Goal: Transaction & Acquisition: Purchase product/service

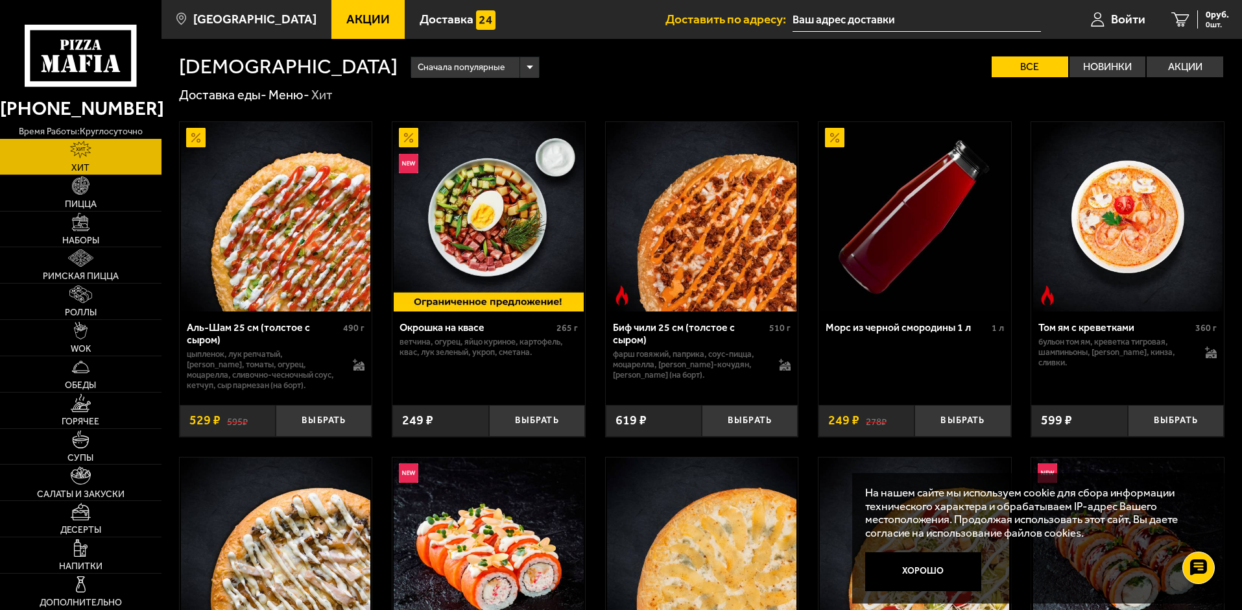
click at [849, 19] on input "text" at bounding box center [917, 20] width 248 height 24
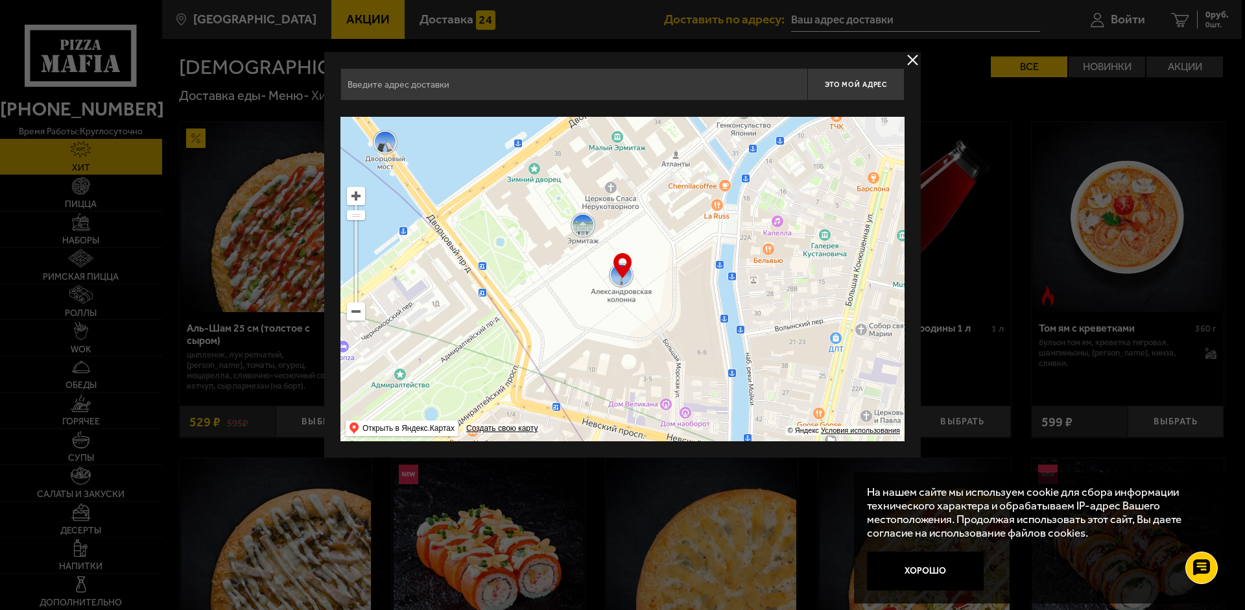
click at [605, 83] on input "text" at bounding box center [574, 84] width 467 height 32
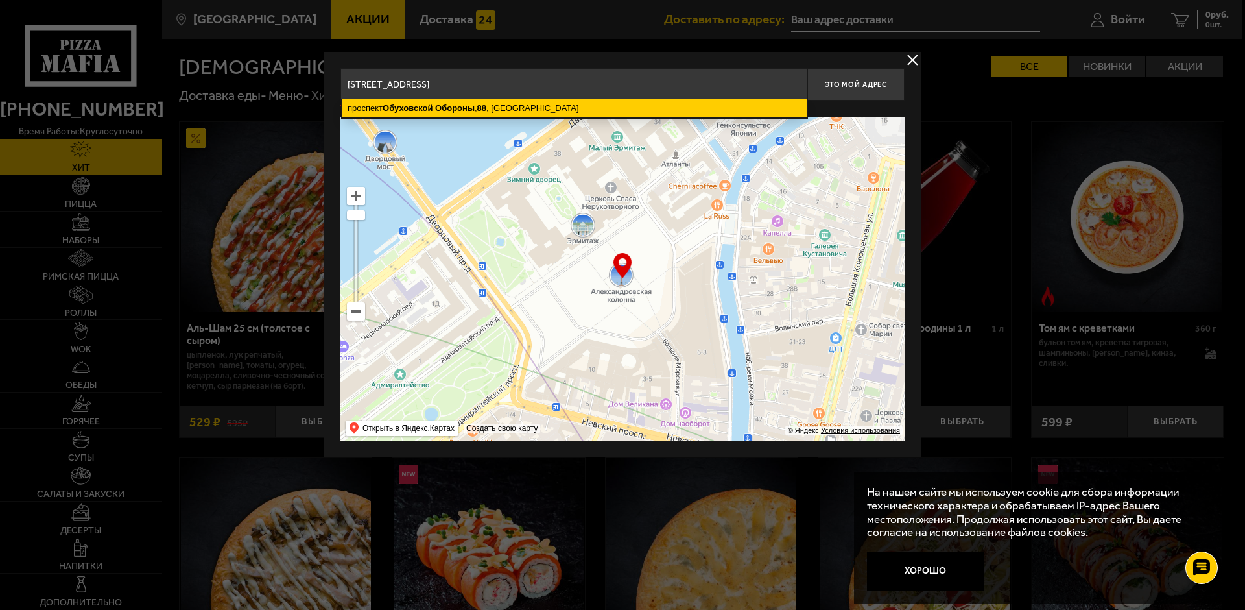
click at [536, 112] on ymaps "проспект Обуховской Обороны , 88 , Санкт-Петербург" at bounding box center [575, 108] width 466 height 18
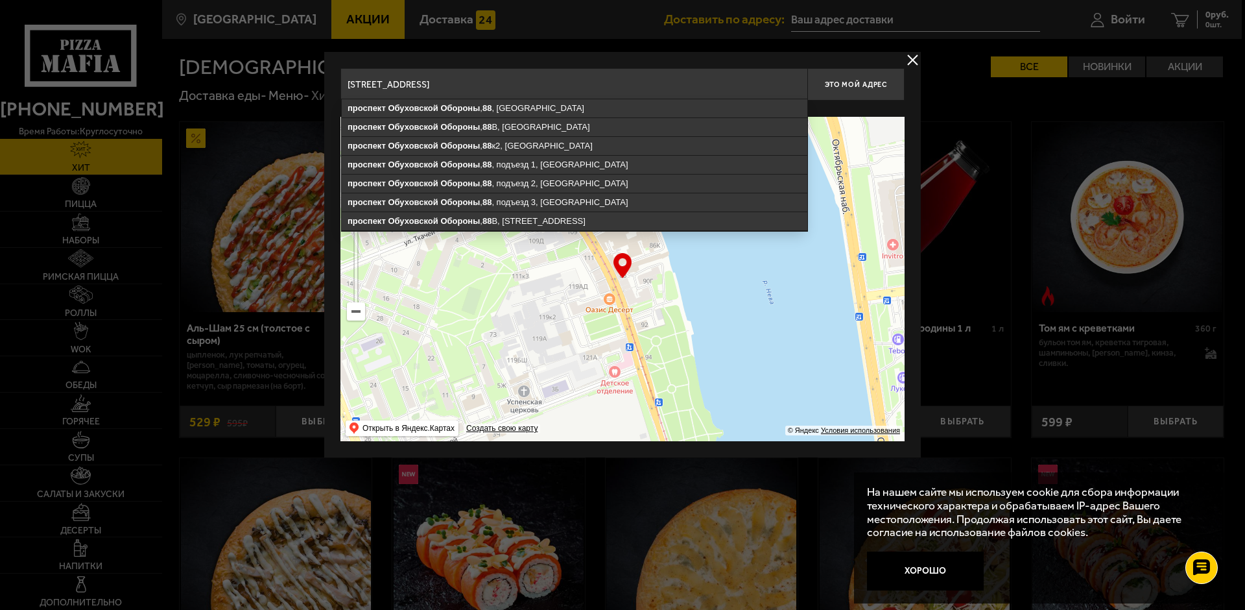
click at [603, 85] on input "Санкт-Петербург, проспект Обуховской Обороны, 88" at bounding box center [574, 84] width 467 height 32
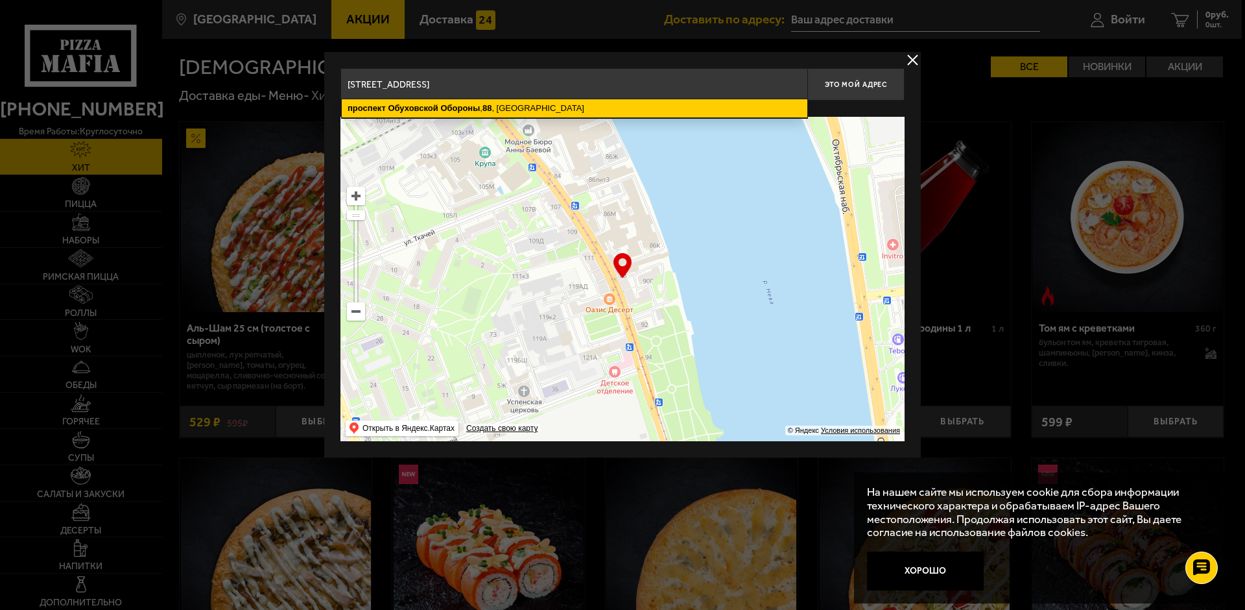
click at [615, 109] on ymaps "проспект Обуховской Обороны , 88 , Санкт-Петербург" at bounding box center [575, 108] width 466 height 18
type input "Санкт-Петербург, проспект Обуховской Обороны, 88"
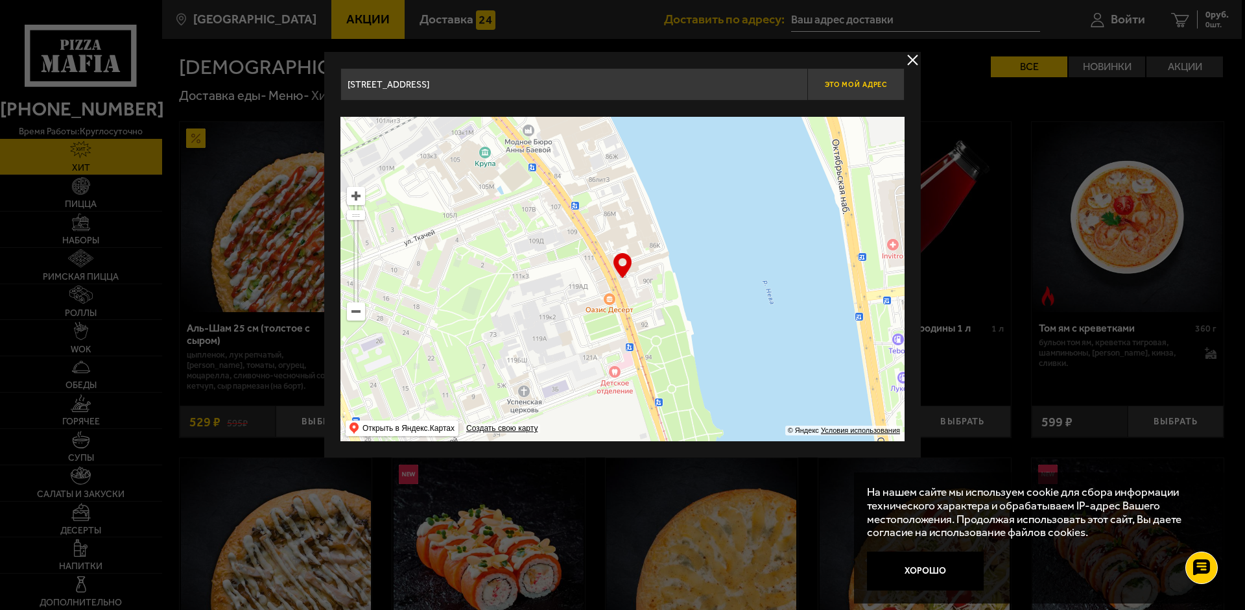
click at [872, 85] on span "Это мой адрес" at bounding box center [856, 84] width 62 height 8
type input "[STREET_ADDRESS]"
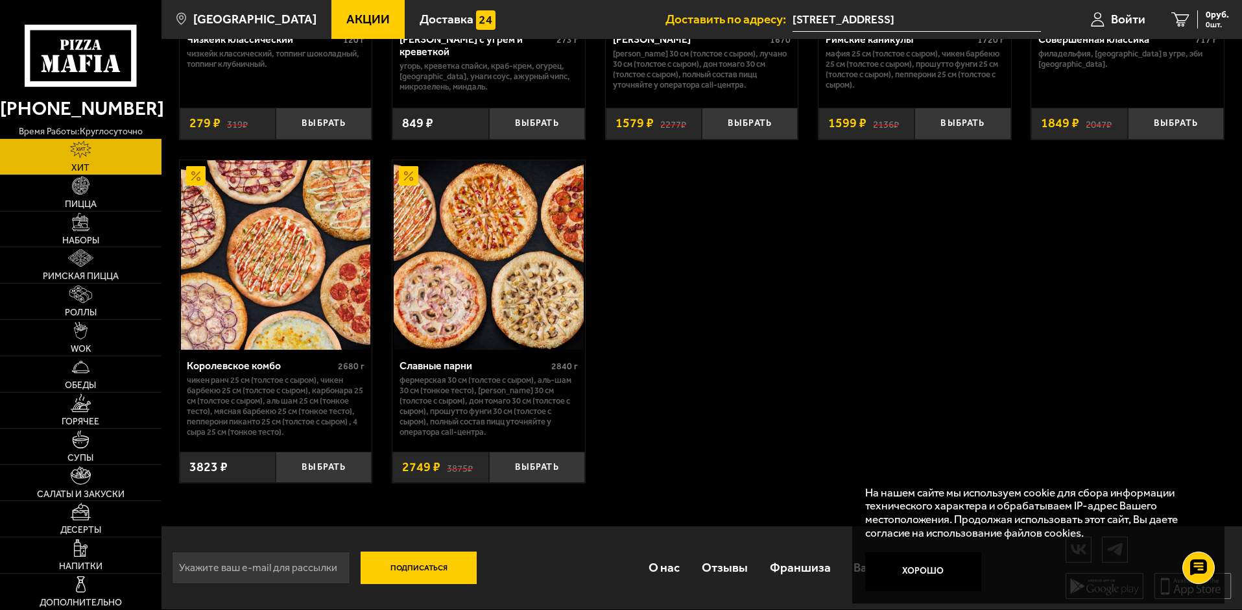
scroll to position [985, 0]
click at [547, 463] on button "Выбрать" at bounding box center [537, 467] width 96 height 32
click at [1163, 18] on icon "1" at bounding box center [1165, 19] width 18 height 15
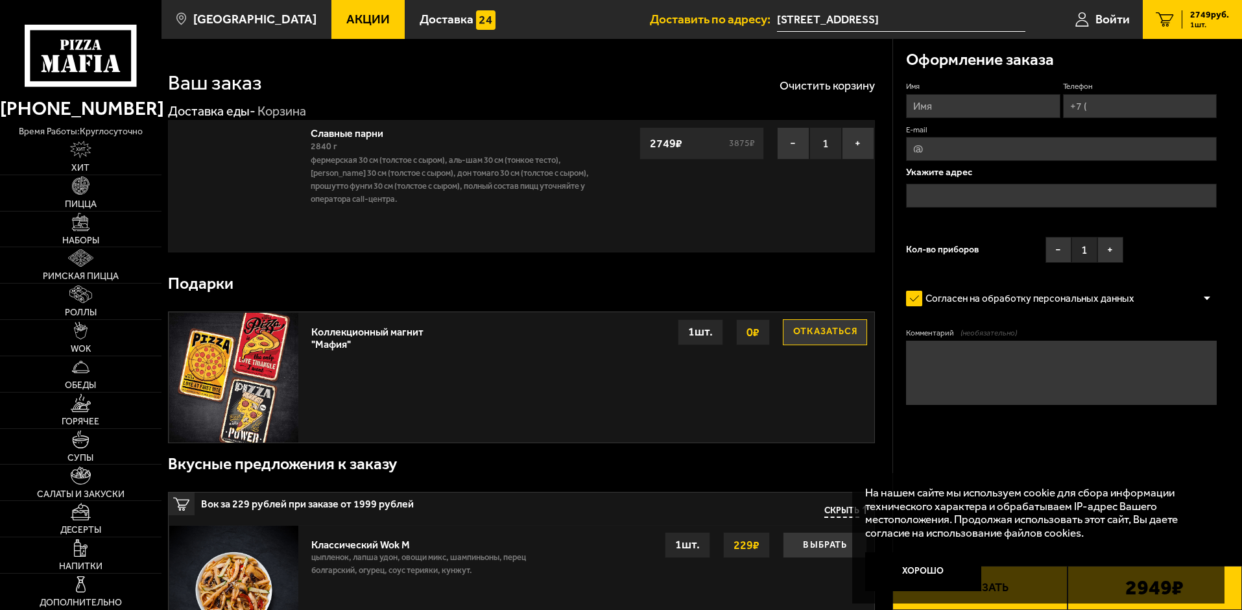
type input "[STREET_ADDRESS]"
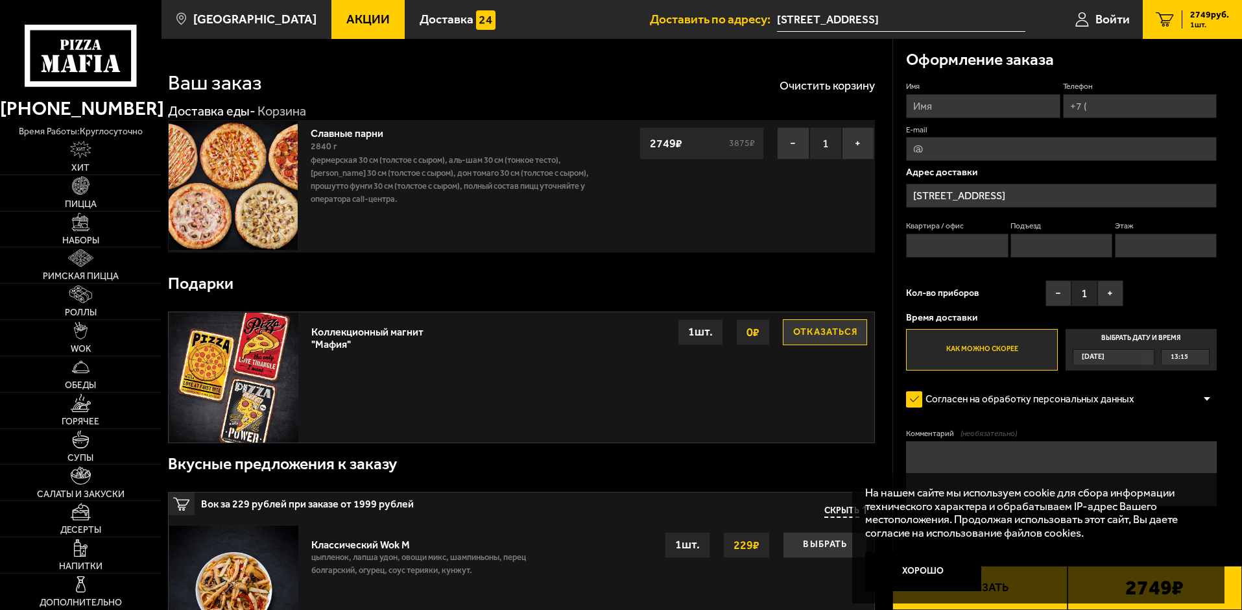
click at [968, 107] on input "Имя" at bounding box center [983, 106] width 154 height 24
type input "Елена"
click at [1117, 107] on input "Телефон" at bounding box center [1140, 106] width 154 height 24
type input "+7 (965) 098-34-82"
click at [990, 150] on input "E-mail" at bounding box center [1061, 149] width 311 height 24
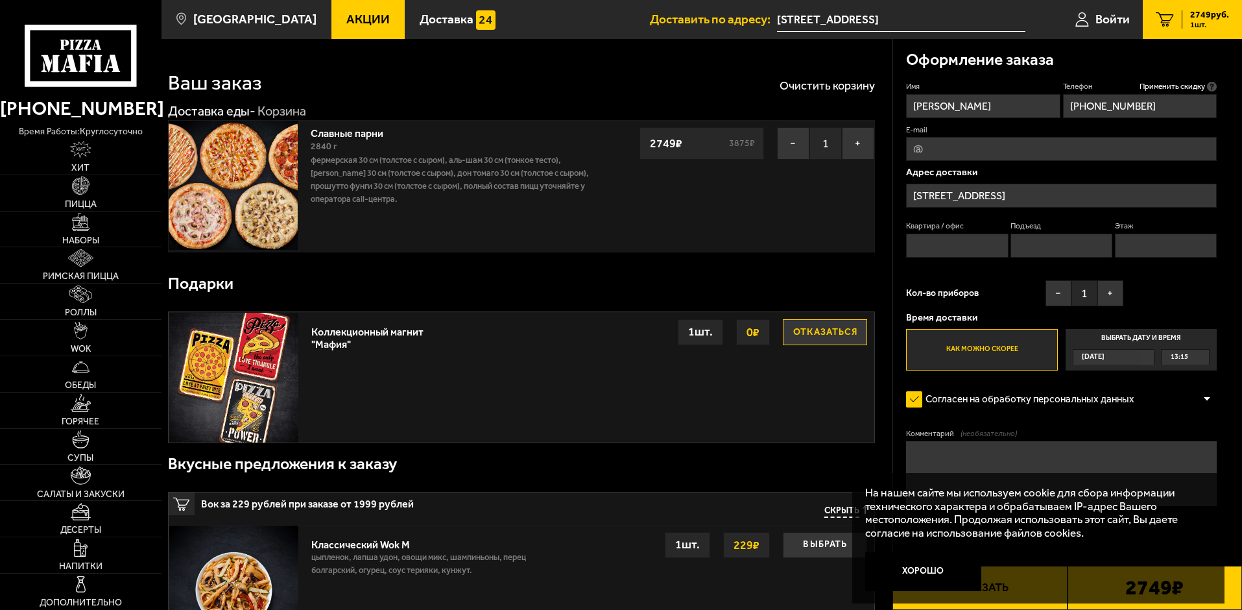
type input "s.pestova@okenit.ru"
click at [1098, 194] on input "[STREET_ADDRESS]" at bounding box center [1061, 196] width 311 height 24
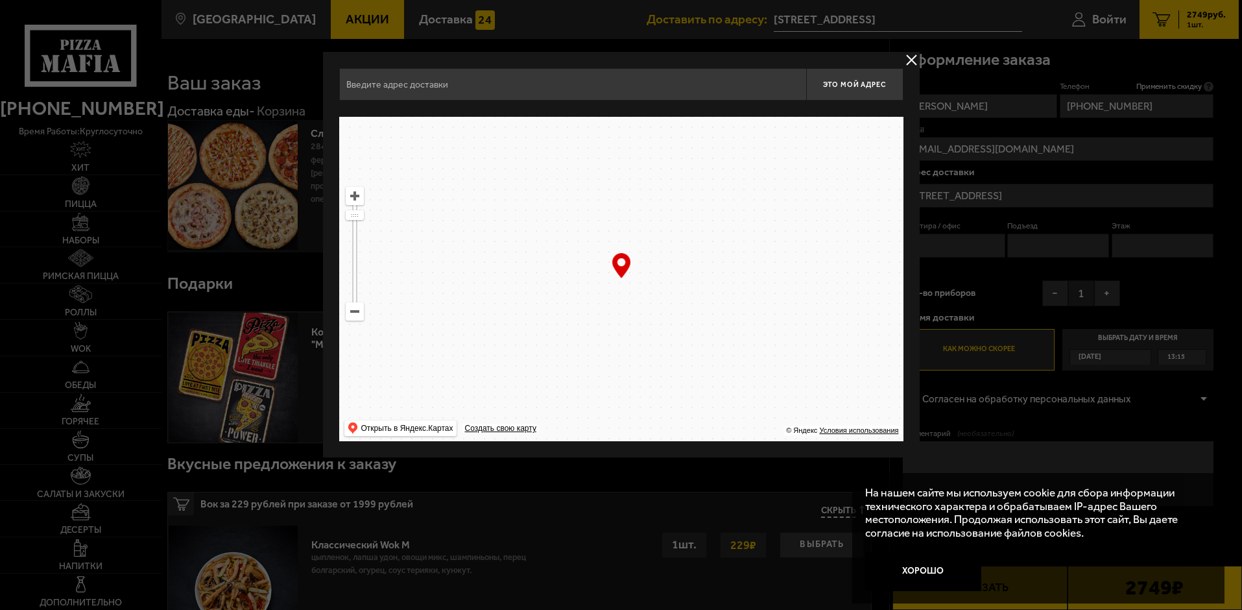
type input "[STREET_ADDRESS]"
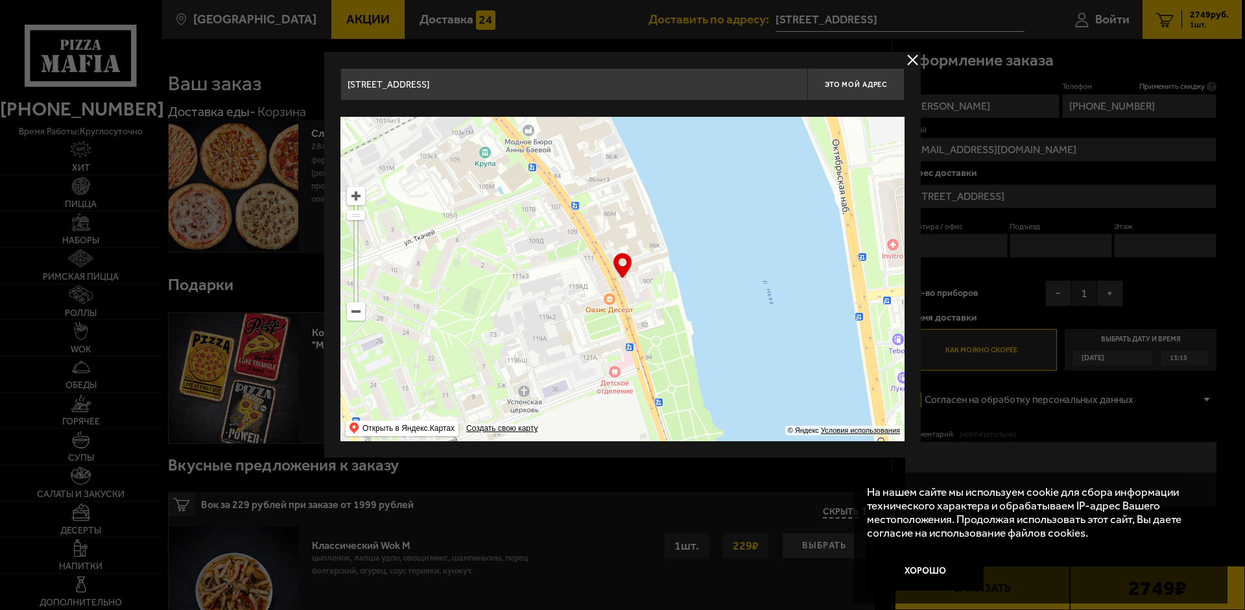
click at [914, 54] on button "delivery type" at bounding box center [913, 60] width 16 height 16
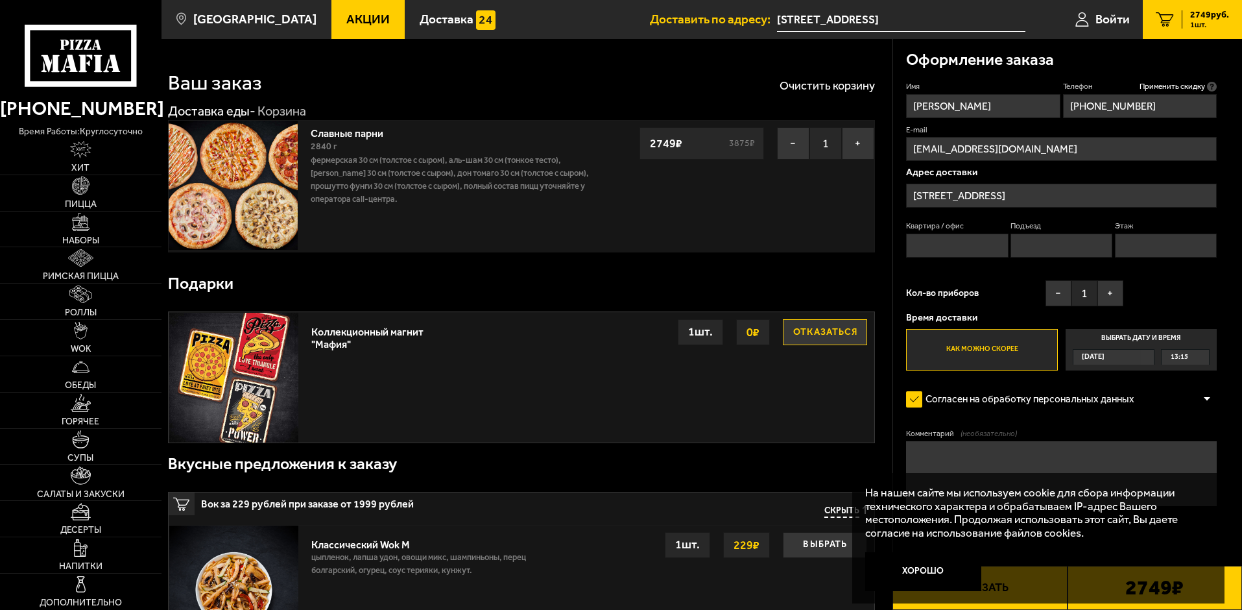
click at [919, 458] on textarea "Комментарий (необязательно)" at bounding box center [1061, 473] width 311 height 65
click at [1148, 422] on form "Имя Елена Телефон Применить скидку Вы будете зарегистрированы автоматически. +7…" at bounding box center [1061, 331] width 311 height 501
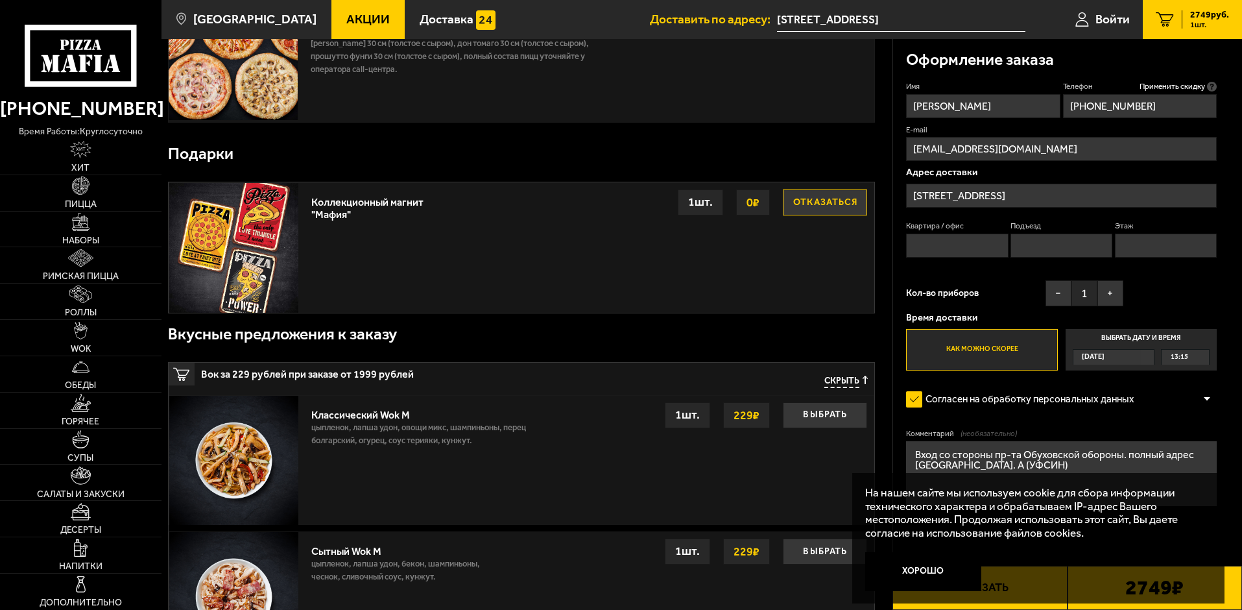
click at [1125, 511] on p "На нашем сайте мы используем cookie для сбора информации технического характера…" at bounding box center [1034, 513] width 339 height 54
click at [931, 568] on button "Хорошо" at bounding box center [923, 571] width 117 height 39
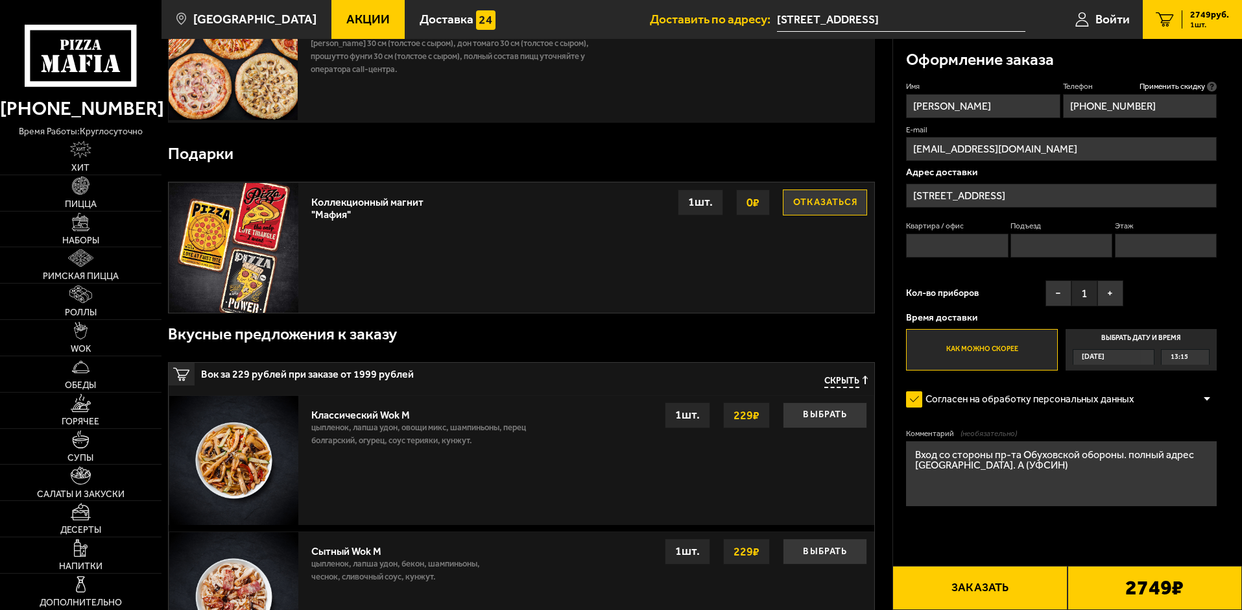
click at [1130, 457] on textarea "Вход со стороны пр-та Обуховской обороны. полный адрес пр-т Обуховской обороны,…" at bounding box center [1061, 473] width 311 height 65
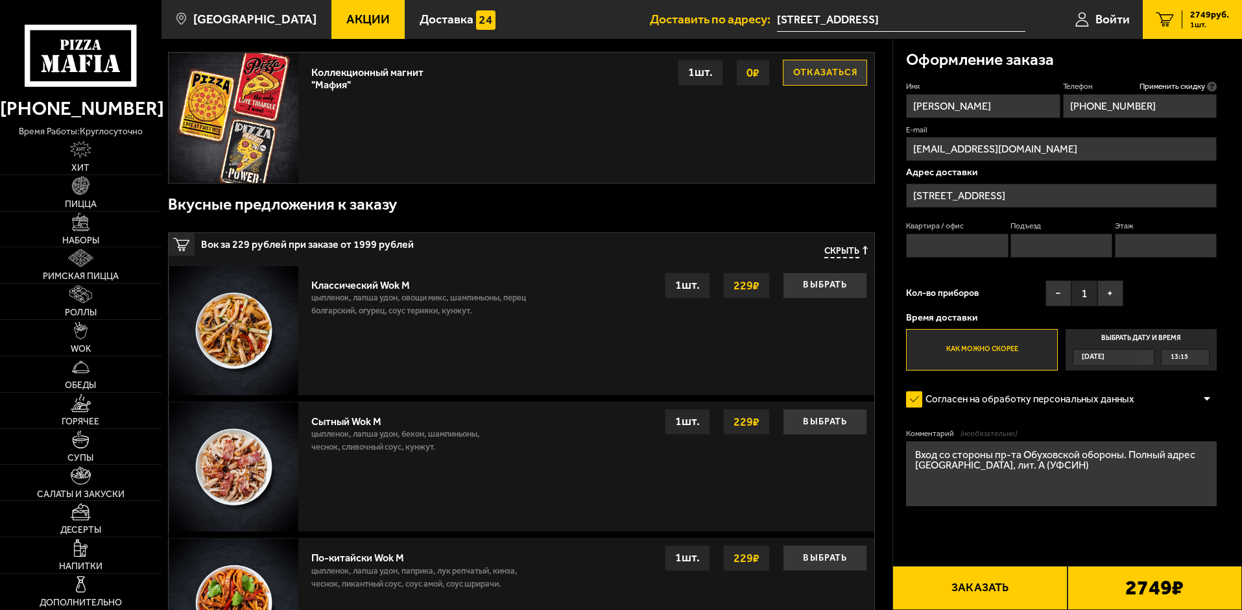
scroll to position [324, 0]
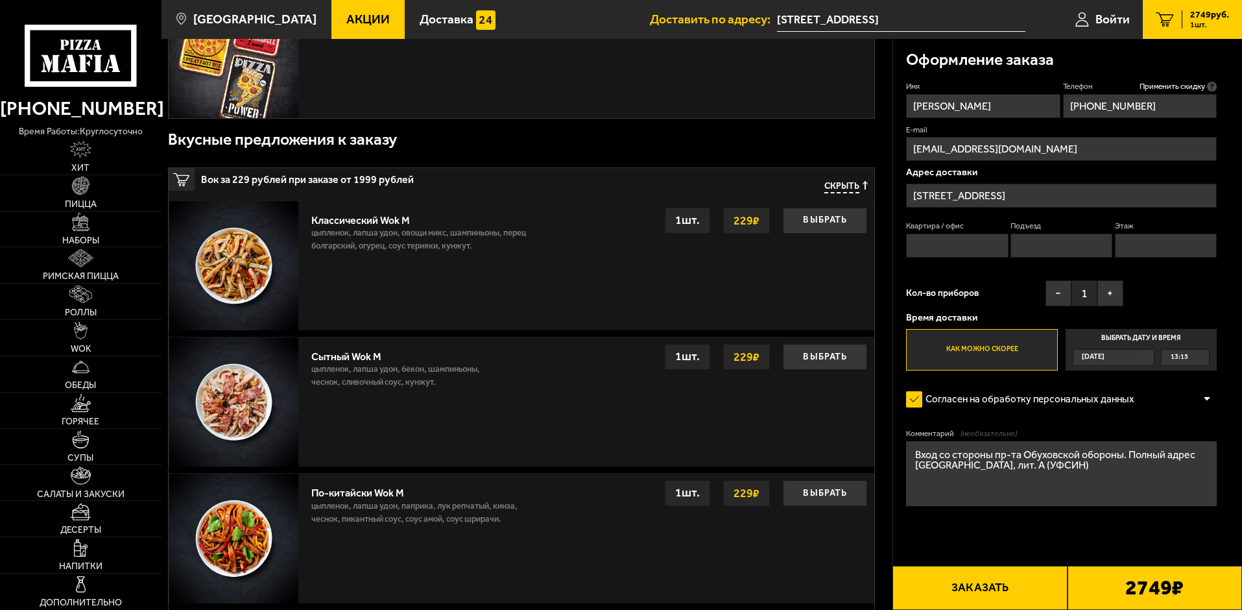
type textarea "Вход со стороны пр-та Обуховской обороны. Полный адрес пр-т Обуховской обороны,…"
click at [983, 350] on label "Как можно скорее" at bounding box center [981, 350] width 151 height 42
click at [0, 0] on input "Как можно скорее" at bounding box center [0, 0] width 0 height 0
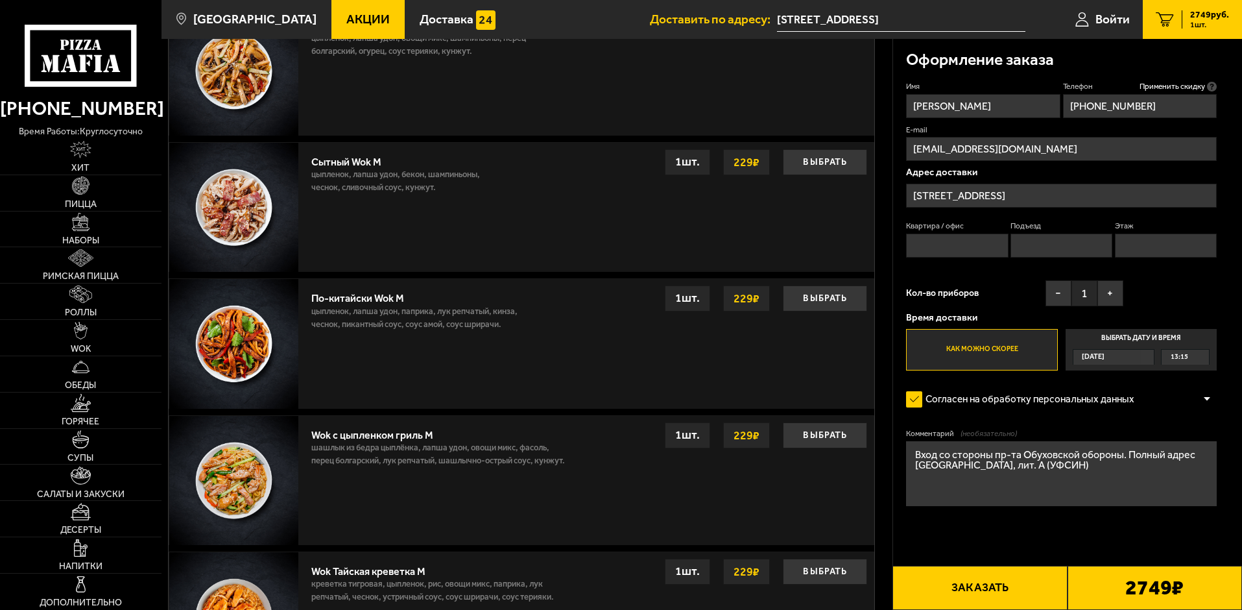
click at [991, 594] on button "Заказать" at bounding box center [980, 588] width 174 height 44
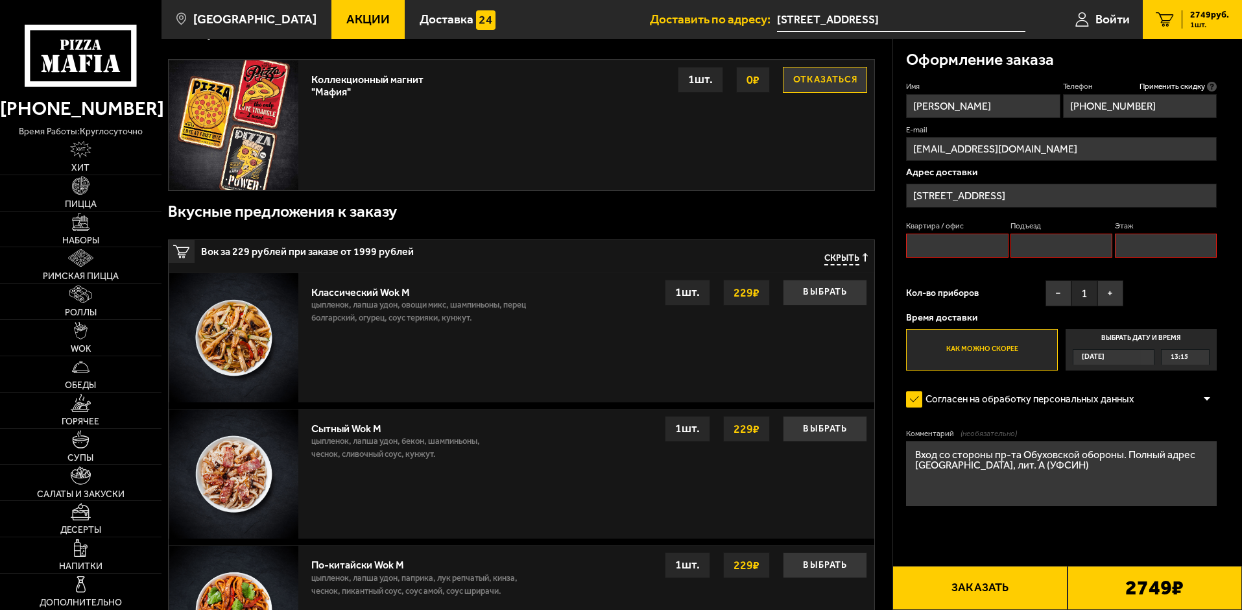
scroll to position [110, 0]
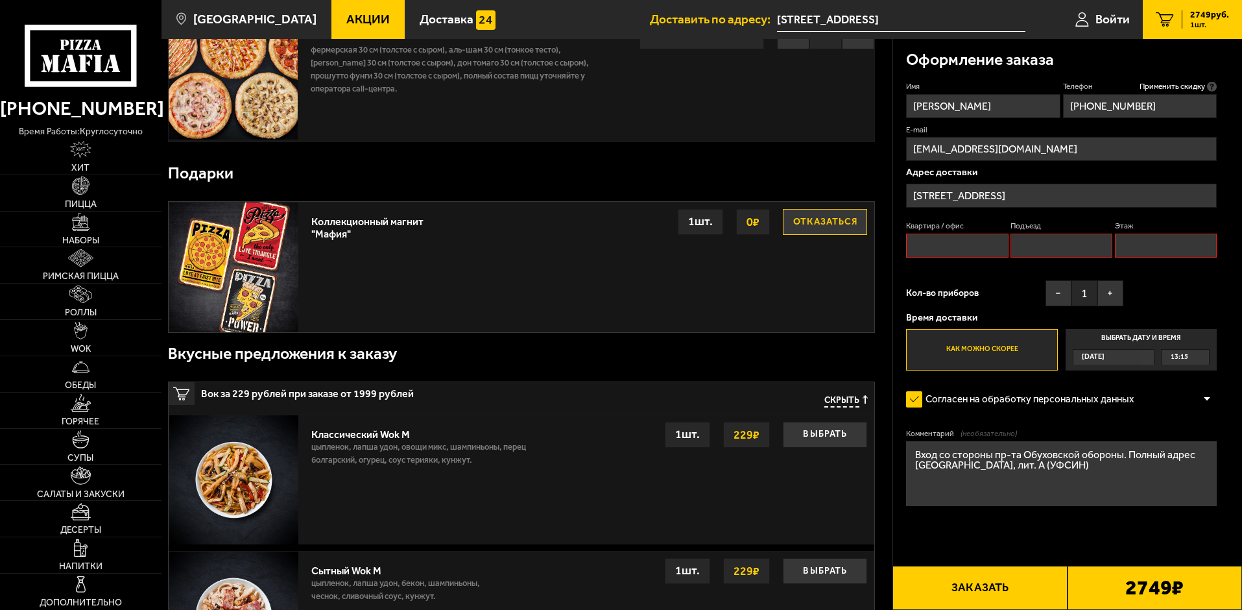
click at [961, 237] on input "Квартира / офис" at bounding box center [957, 246] width 102 height 24
type input "лит А"
click at [1069, 246] on input "Подъезд" at bounding box center [1062, 246] width 102 height 24
type input "0"
click at [1146, 247] on input "Этаж" at bounding box center [1166, 246] width 102 height 24
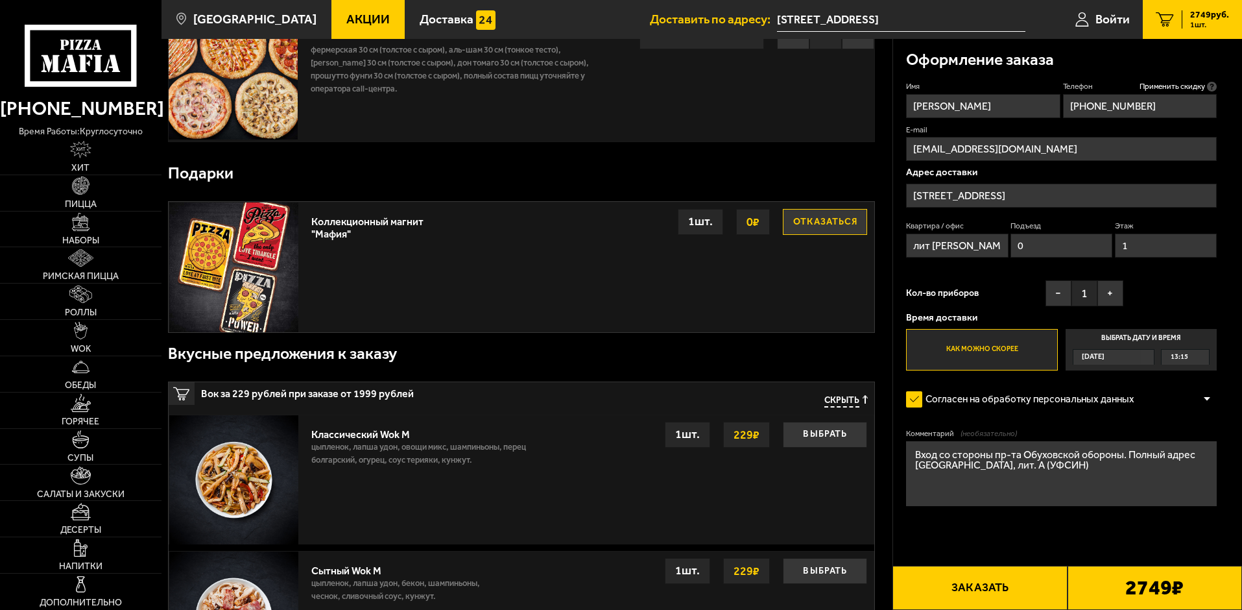
type input "1"
click at [1155, 287] on div "Имя Елена Телефон Применить скидку Вы будете зарегистрированы автоматически. +7…" at bounding box center [1061, 225] width 311 height 289
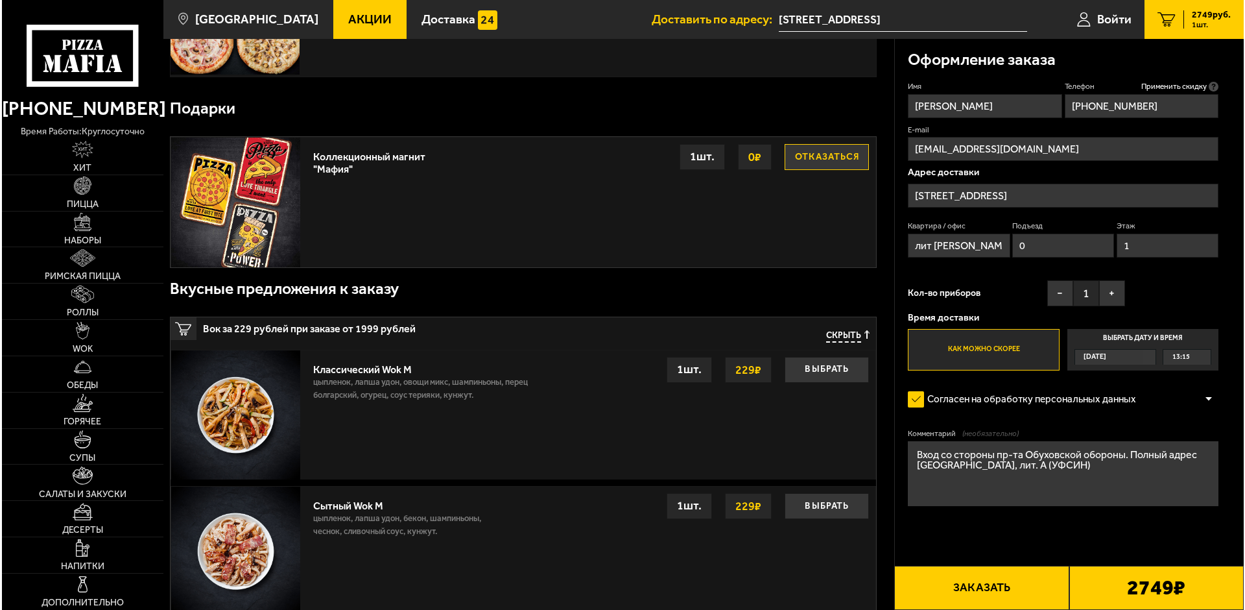
scroll to position [240, 0]
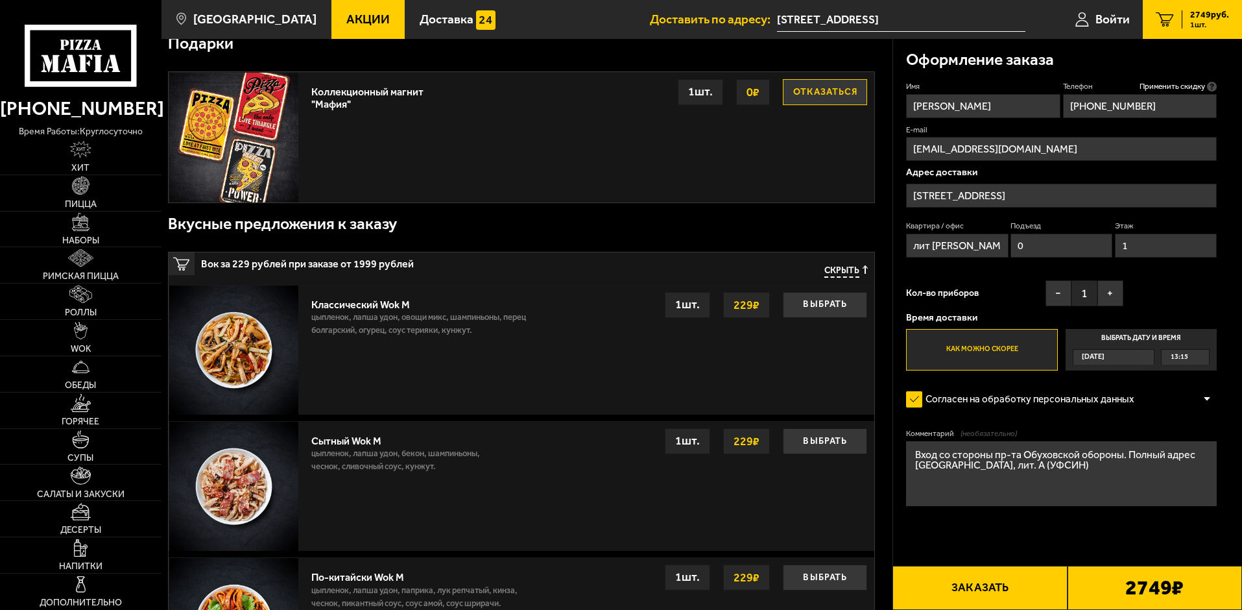
click at [991, 592] on button "Заказать" at bounding box center [980, 588] width 174 height 44
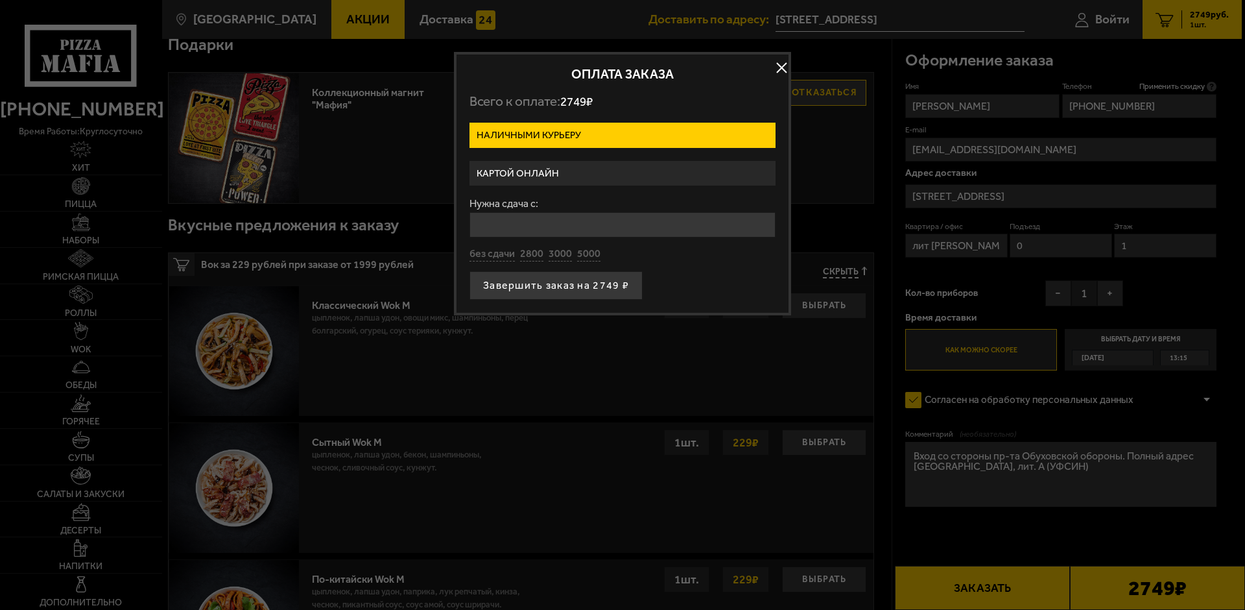
click at [663, 173] on label "Картой онлайн" at bounding box center [623, 173] width 306 height 25
click at [0, 0] on input "Картой онлайн" at bounding box center [0, 0] width 0 height 0
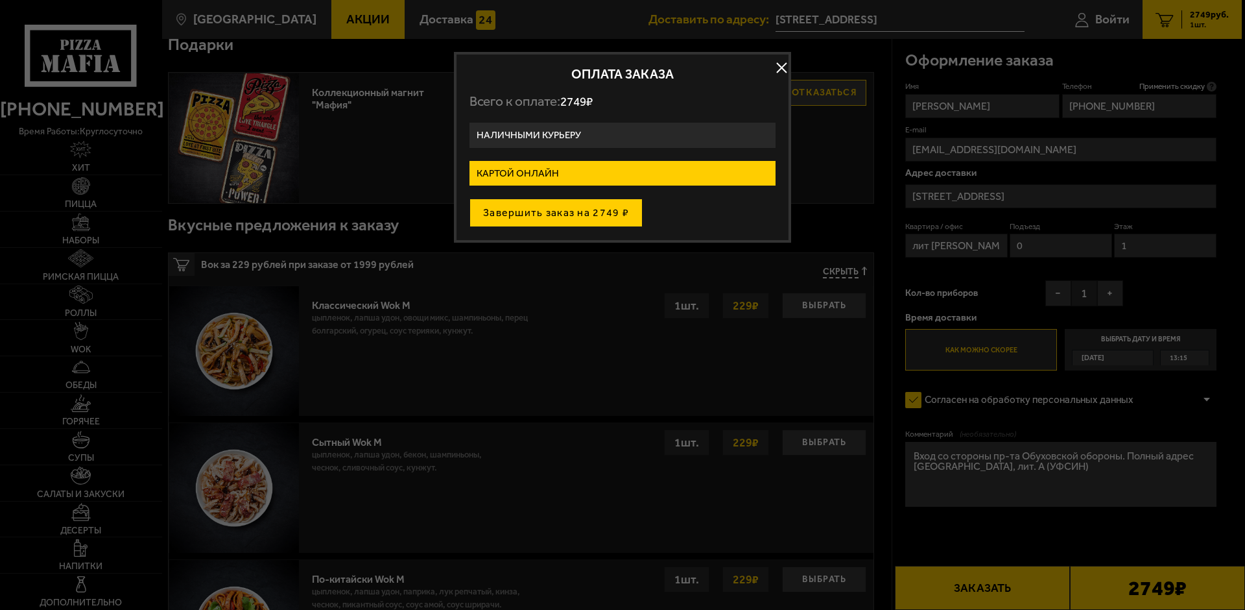
click at [599, 219] on button "Завершить заказ на 2749 ₽" at bounding box center [556, 212] width 173 height 29
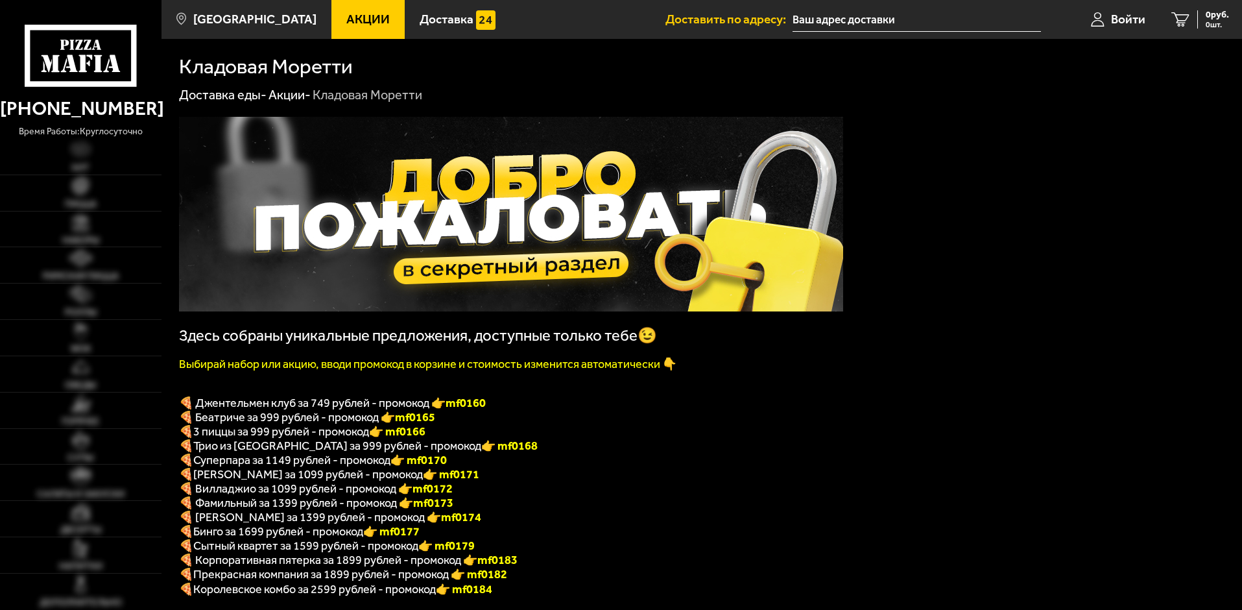
type input "[STREET_ADDRESS]"
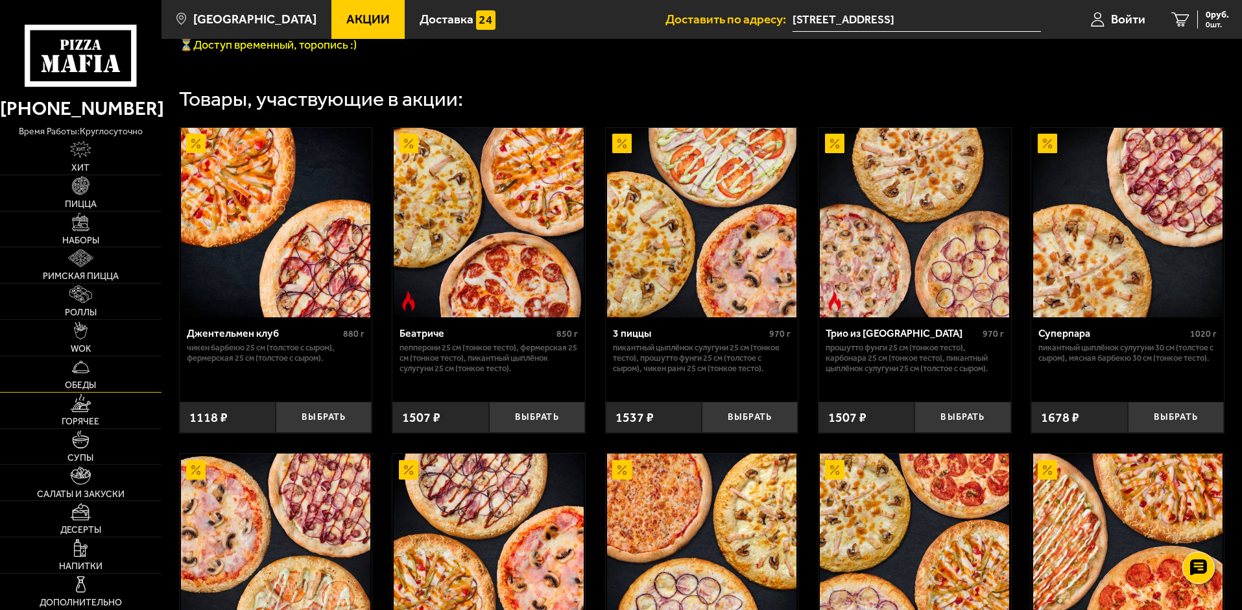
scroll to position [649, 0]
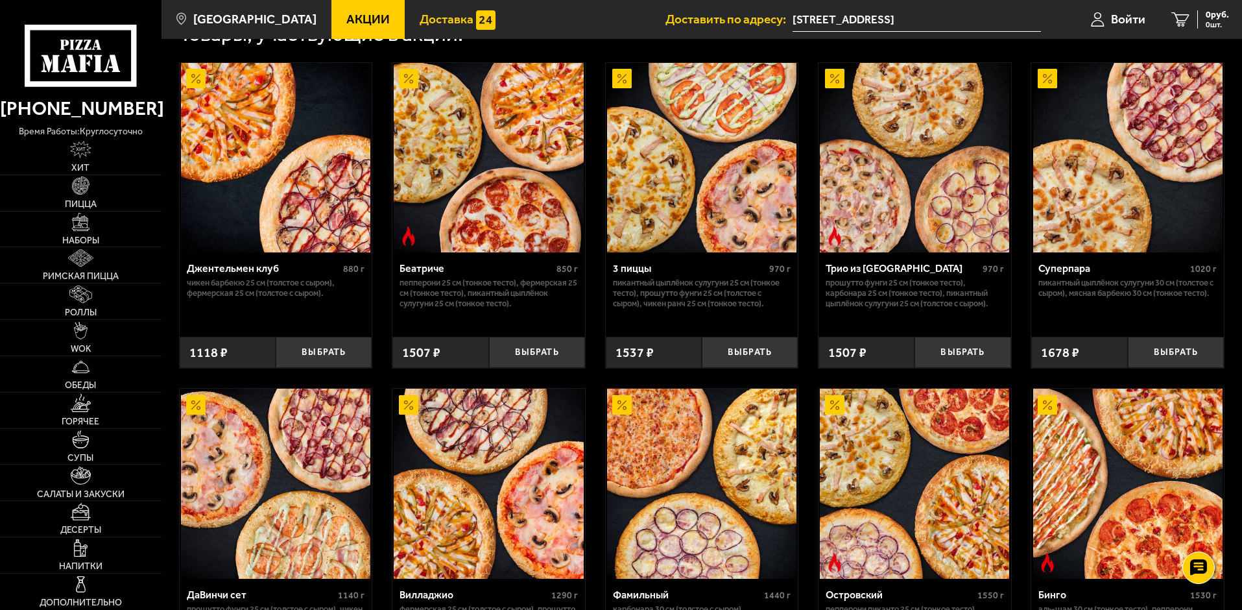
click at [434, 21] on span "Доставка" at bounding box center [447, 19] width 54 height 12
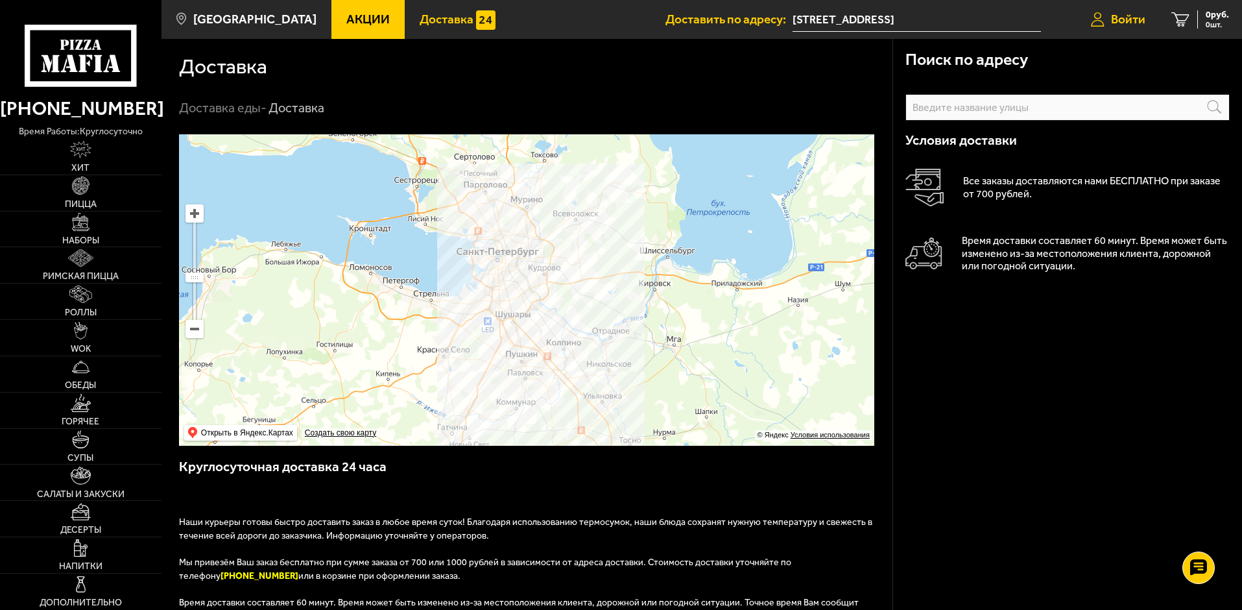
click at [1129, 17] on span "Войти" at bounding box center [1128, 19] width 34 height 12
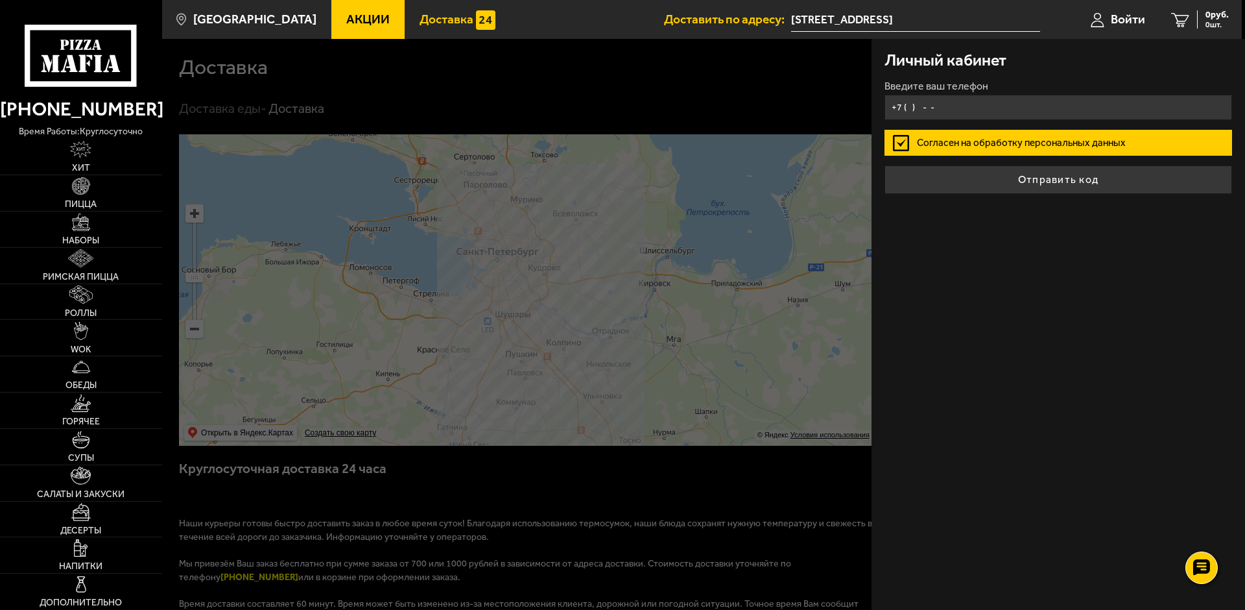
click at [913, 107] on input "+7 ( ) - -" at bounding box center [1059, 107] width 348 height 25
click at [907, 110] on input "+7 ( ) - -" at bounding box center [1059, 107] width 348 height 25
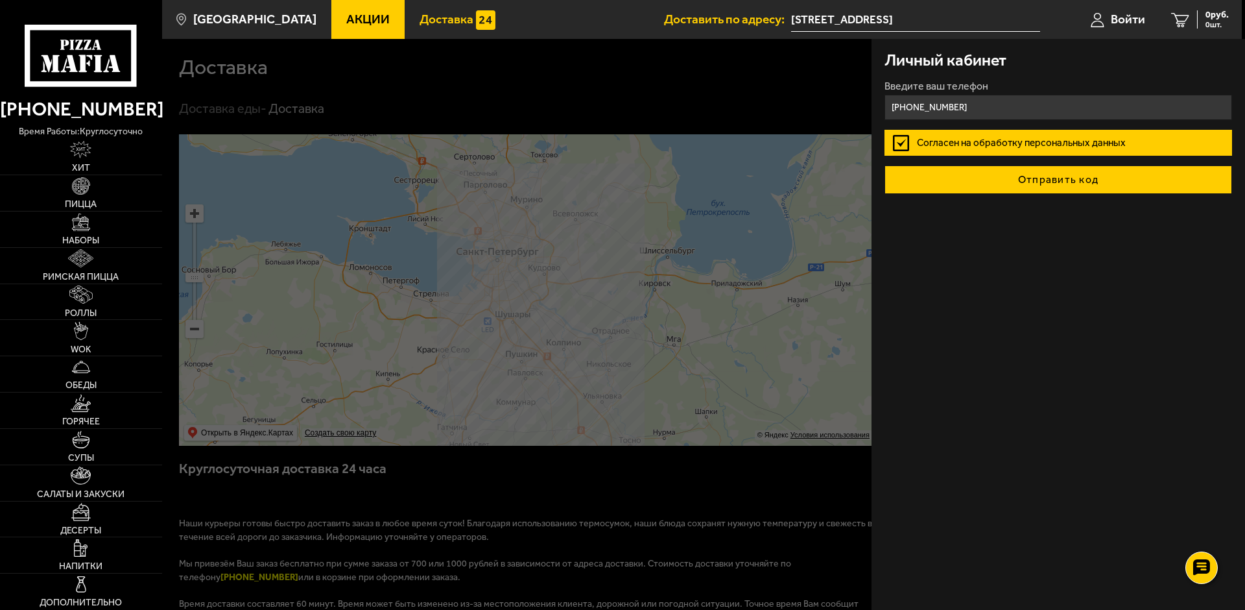
type input "+7 (965) 098-34-82"
click at [1063, 181] on button "Отправить код" at bounding box center [1059, 179] width 348 height 29
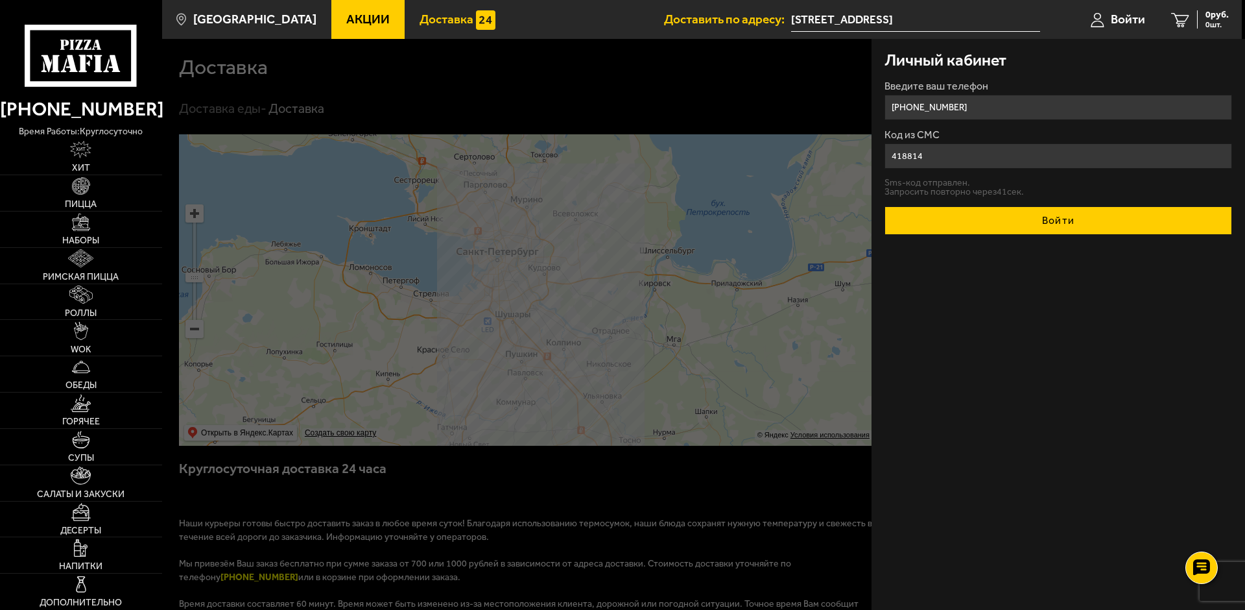
type input "418814"
click at [1036, 226] on button "Войти" at bounding box center [1059, 220] width 348 height 29
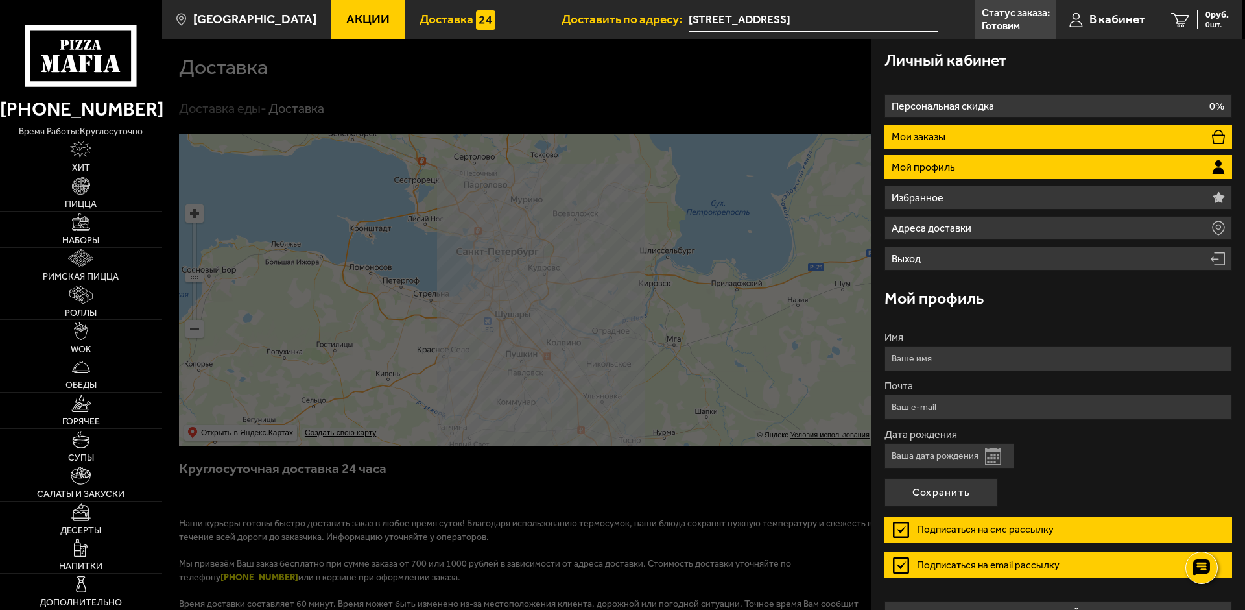
click at [1217, 136] on icon at bounding box center [1218, 137] width 13 height 14
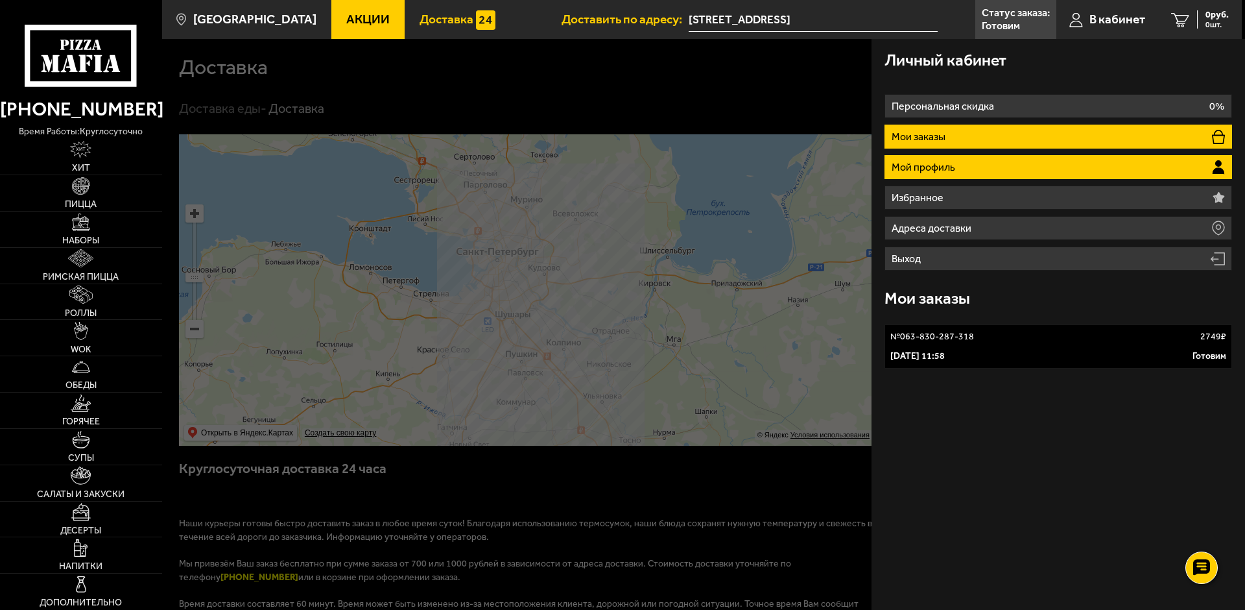
click at [1218, 162] on circle at bounding box center [1219, 163] width 6 height 6
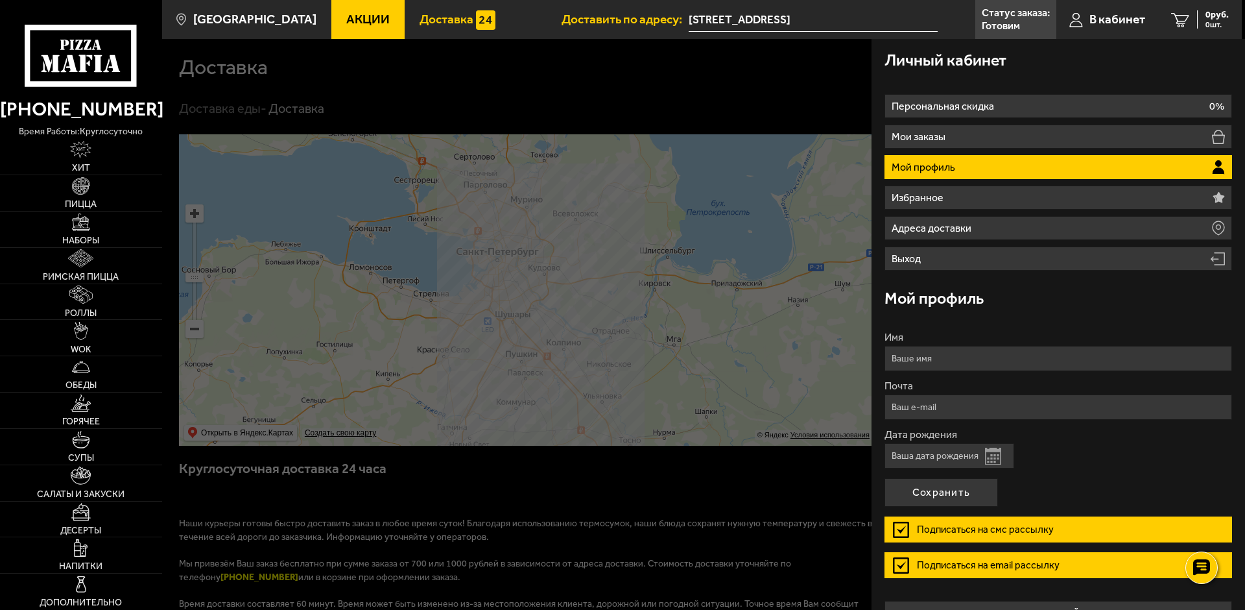
click at [1018, 355] on input "Имя" at bounding box center [1059, 358] width 348 height 25
type input "Елена"
click at [988, 413] on input "Почта" at bounding box center [1059, 406] width 348 height 25
type input "s.pestova@okenit.ru"
click at [914, 455] on input "Дата рождения" at bounding box center [950, 455] width 130 height 25
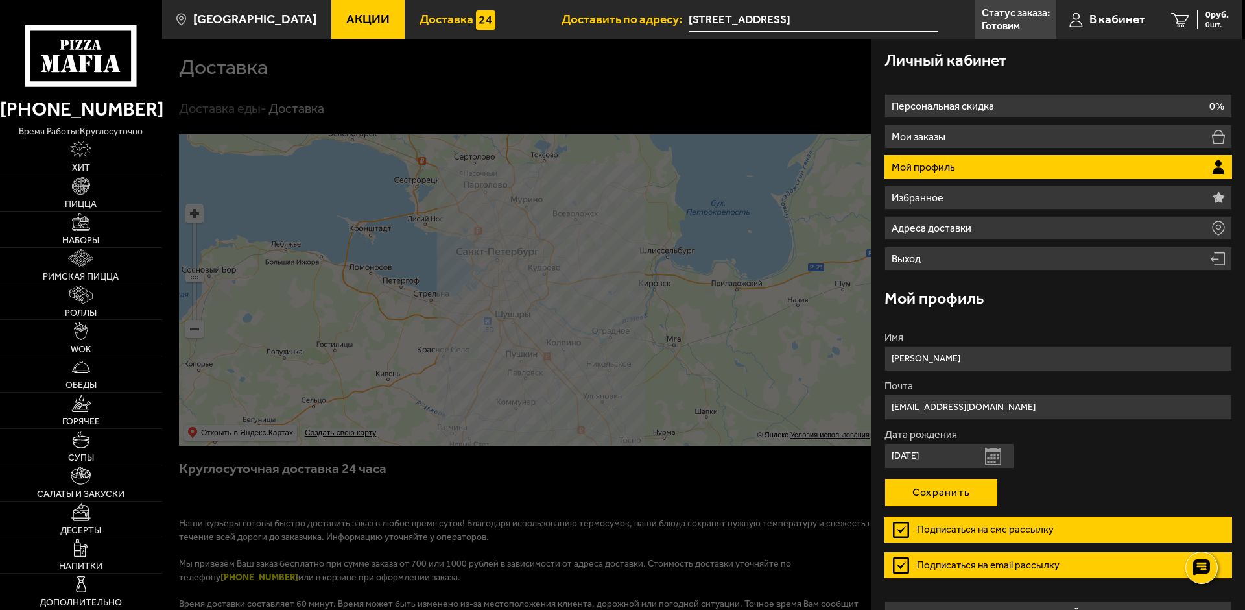
type input "29.08.1971"
click at [947, 501] on button "Сохранить" at bounding box center [942, 492] width 114 height 29
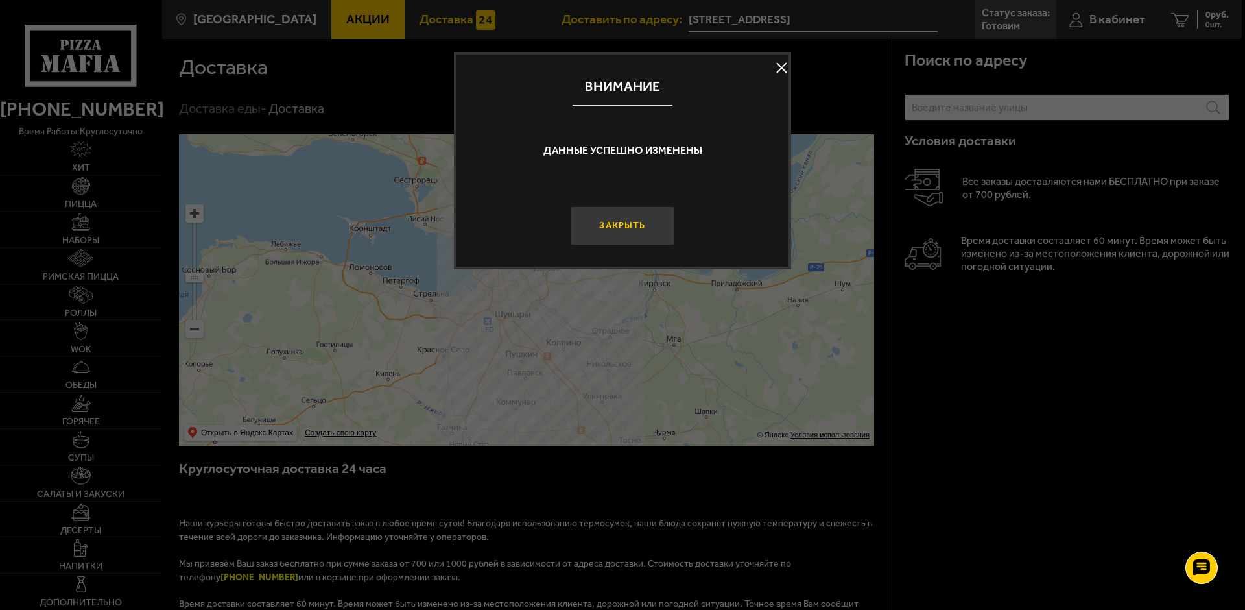
click at [622, 226] on button "Закрыть" at bounding box center [623, 225] width 104 height 39
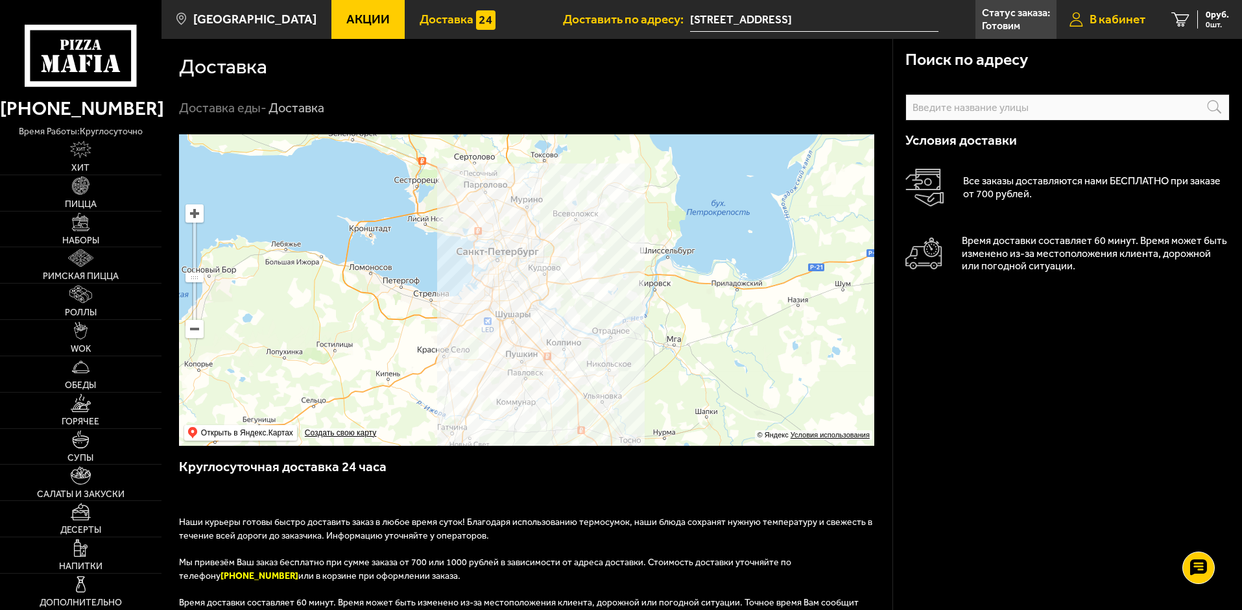
click at [1092, 20] on span "В кабинет" at bounding box center [1118, 19] width 56 height 12
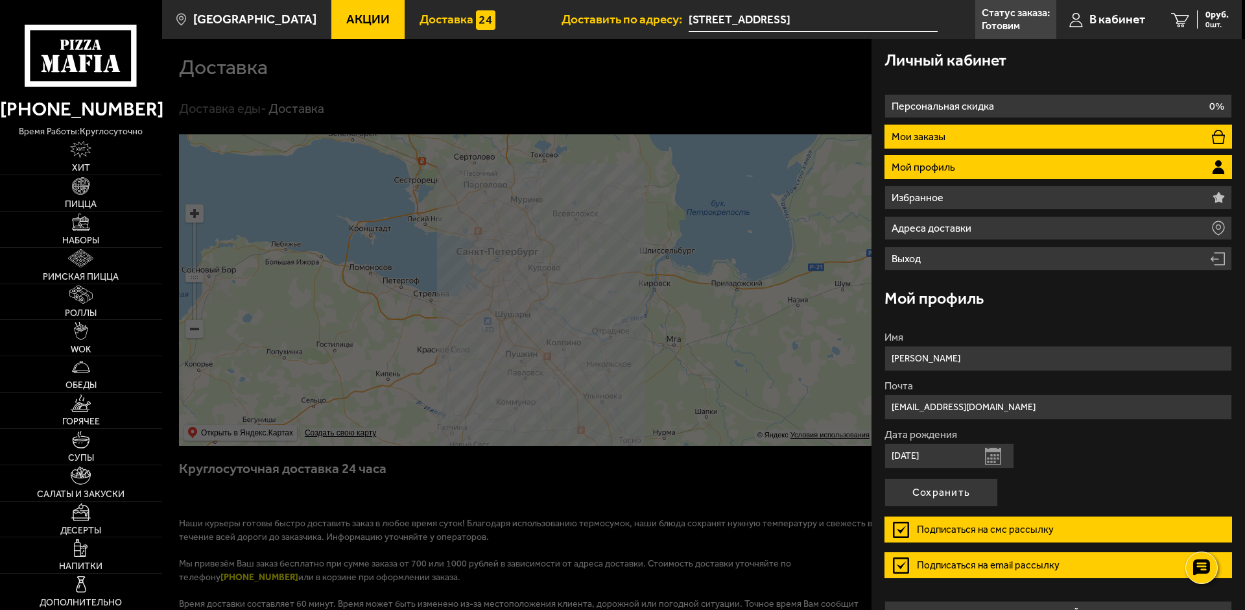
click at [1215, 138] on icon at bounding box center [1218, 137] width 13 height 14
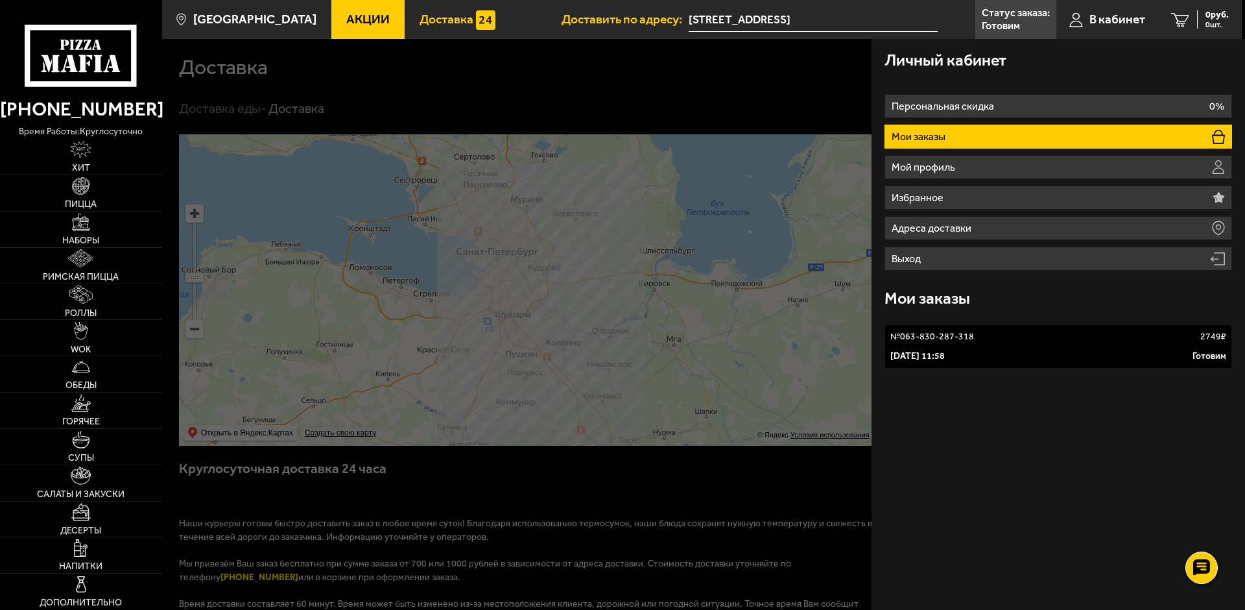
click at [945, 354] on p "29 августа 2025 г. 11:58" at bounding box center [918, 356] width 54 height 13
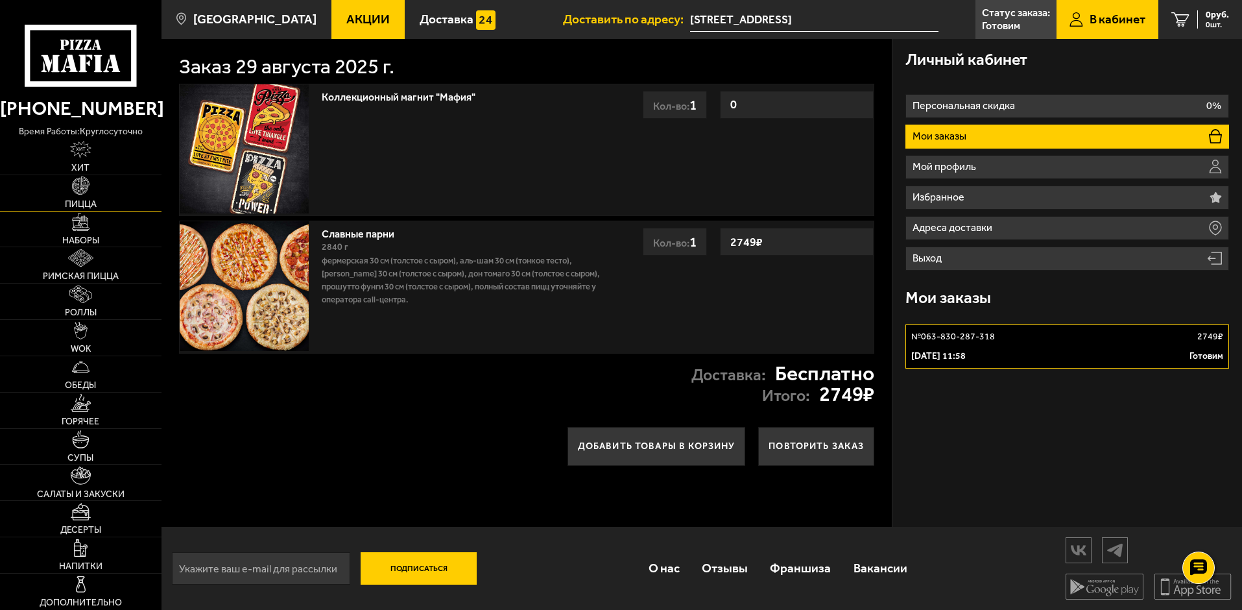
click at [91, 197] on link "Пицца" at bounding box center [81, 193] width 162 height 36
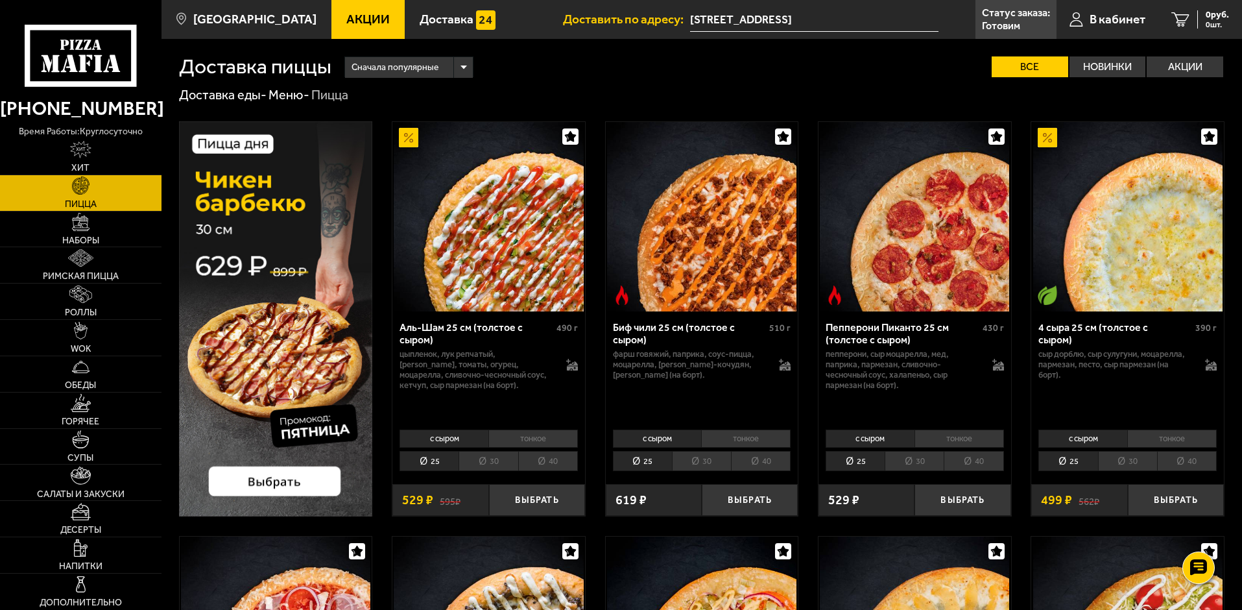
click at [1031, 27] on link "Статус заказа: [PERSON_NAME]" at bounding box center [1016, 19] width 81 height 39
